Goal: Information Seeking & Learning: Learn about a topic

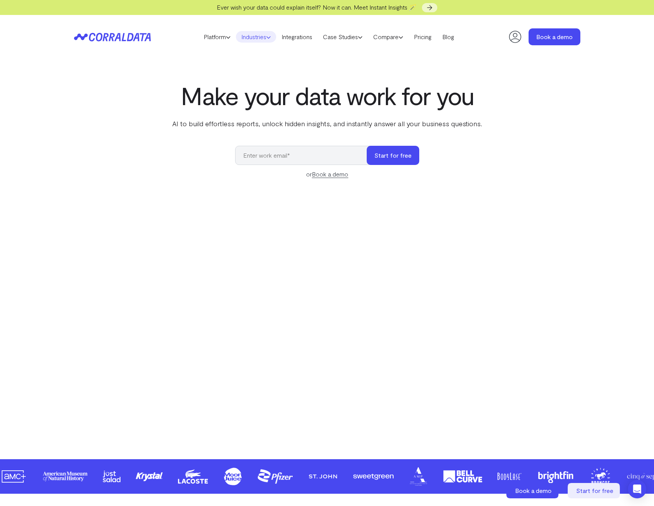
click at [244, 38] on link "Industries" at bounding box center [256, 37] width 40 height 12
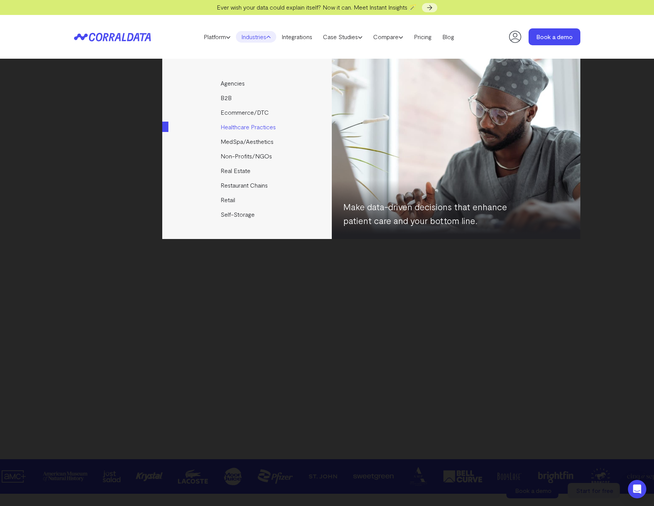
click at [228, 131] on link "Healthcare Practices" at bounding box center [247, 127] width 171 height 15
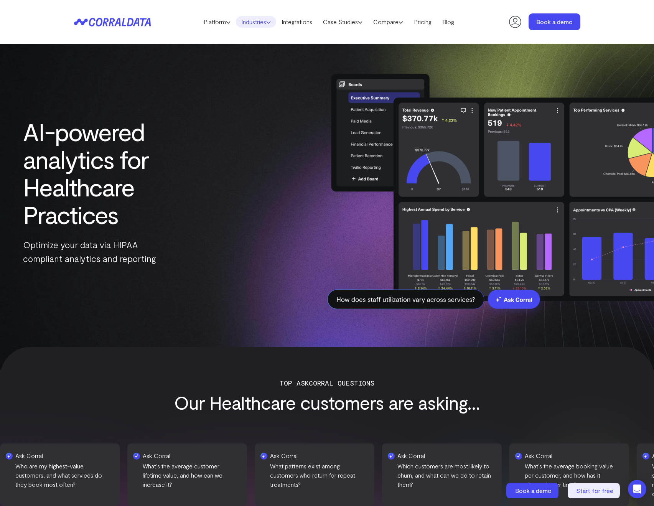
click at [245, 21] on link "Industries" at bounding box center [256, 22] width 40 height 12
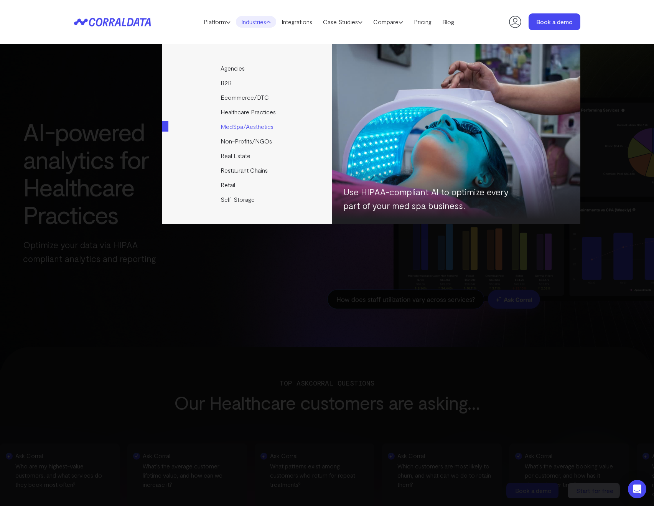
click at [230, 121] on link "MedSpa/Aesthetics" at bounding box center [247, 126] width 171 height 15
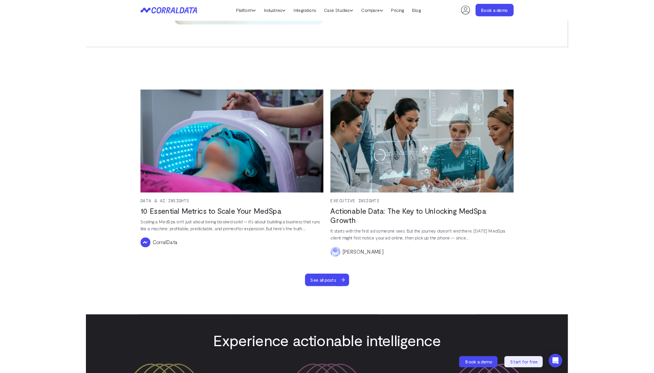
scroll to position [2931, 0]
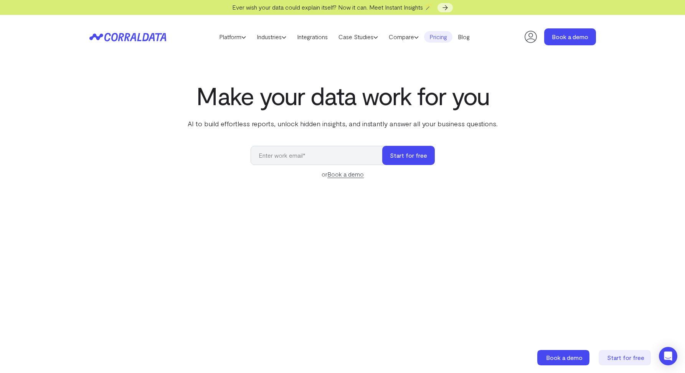
click at [439, 36] on link "Pricing" at bounding box center [438, 37] width 28 height 12
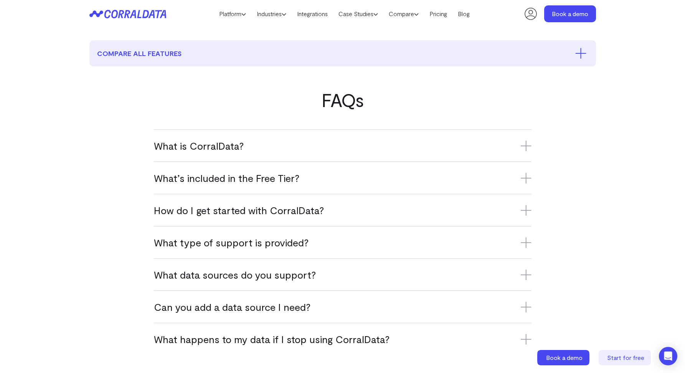
scroll to position [249, 0]
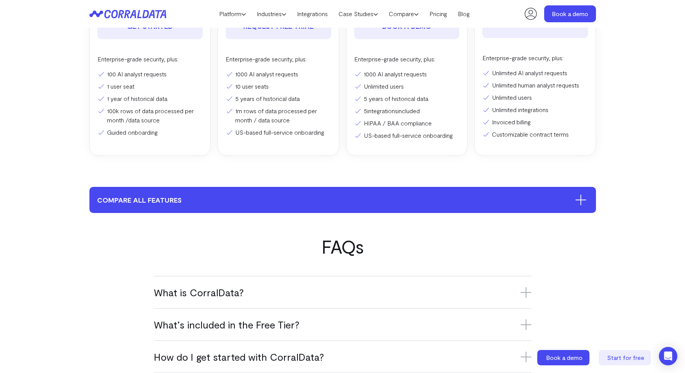
click at [295, 207] on button "compare all features" at bounding box center [342, 200] width 507 height 26
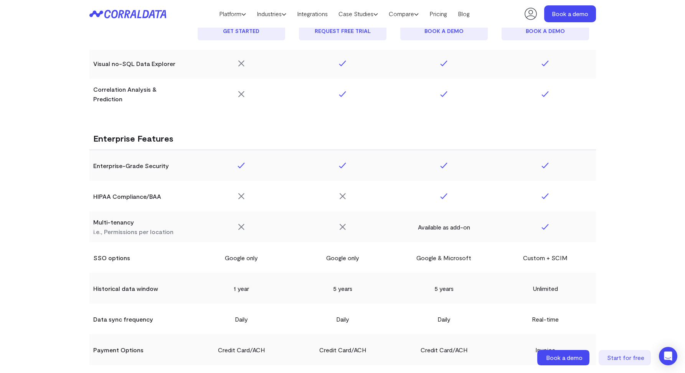
scroll to position [1237, 0]
